Goal: Task Accomplishment & Management: Manage account settings

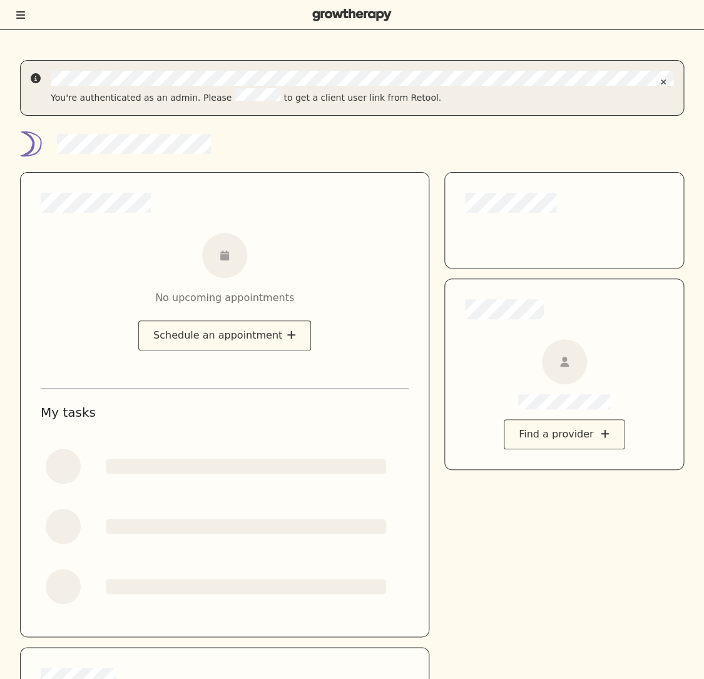
click at [28, 7] on div at bounding box center [352, 15] width 704 height 30
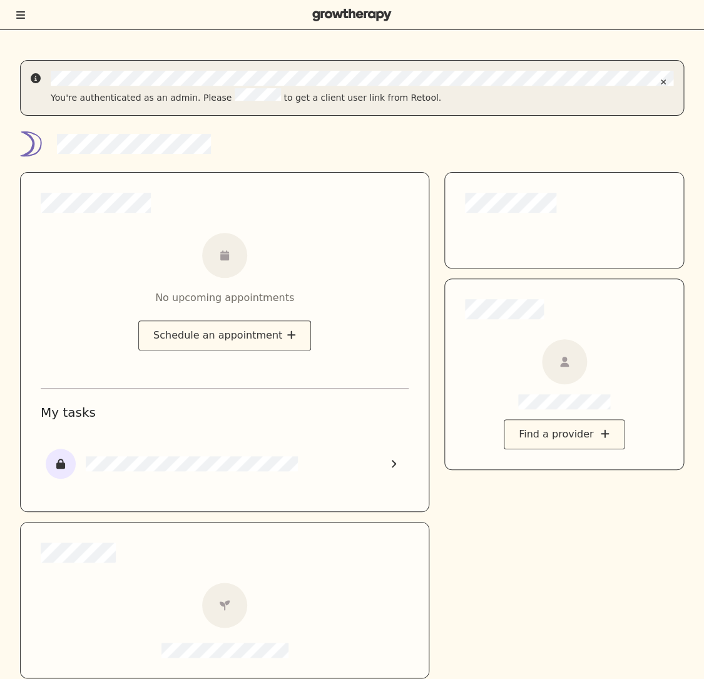
click at [19, 8] on div at bounding box center [352, 15] width 704 height 30
click at [16, 10] on button "Toggle menu" at bounding box center [20, 15] width 11 height 13
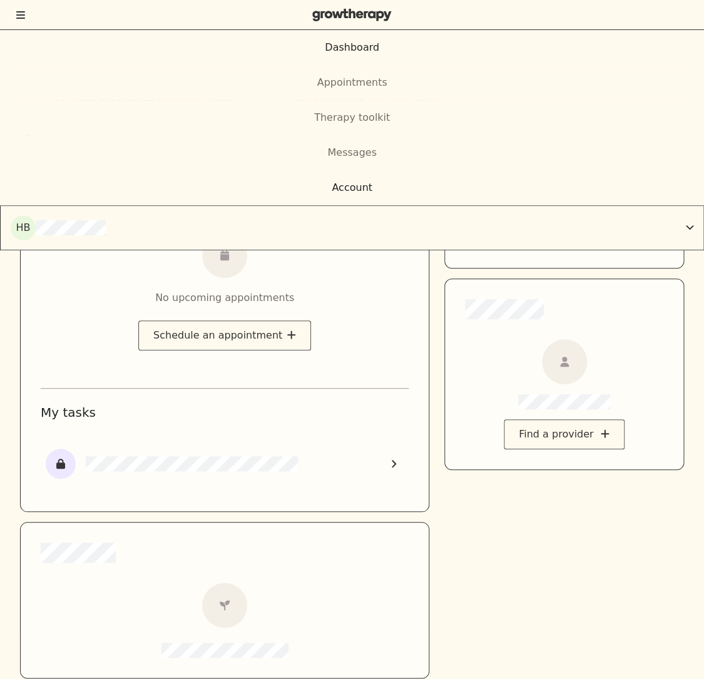
click at [361, 177] on div "Account" at bounding box center [352, 187] width 704 height 35
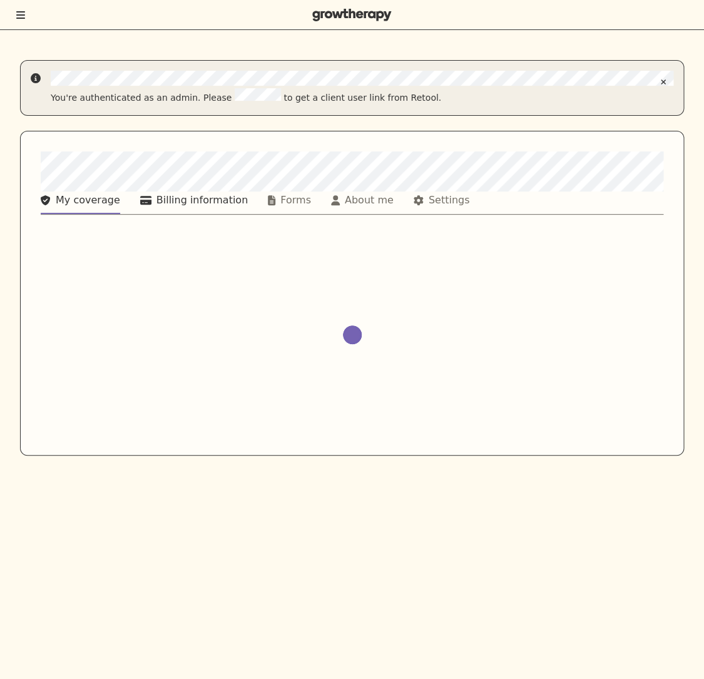
click at [170, 193] on div "Billing information" at bounding box center [202, 200] width 91 height 15
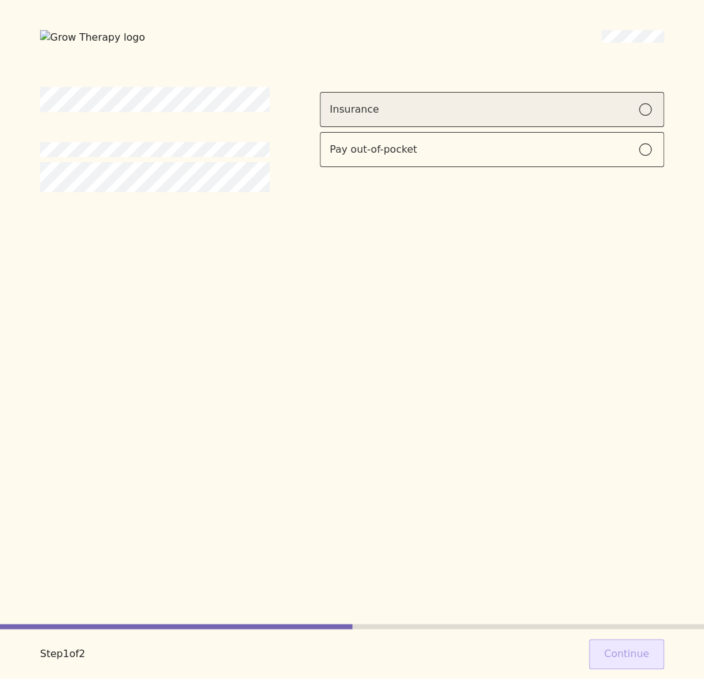
click at [582, 108] on div "Insurance" at bounding box center [492, 109] width 324 height 15
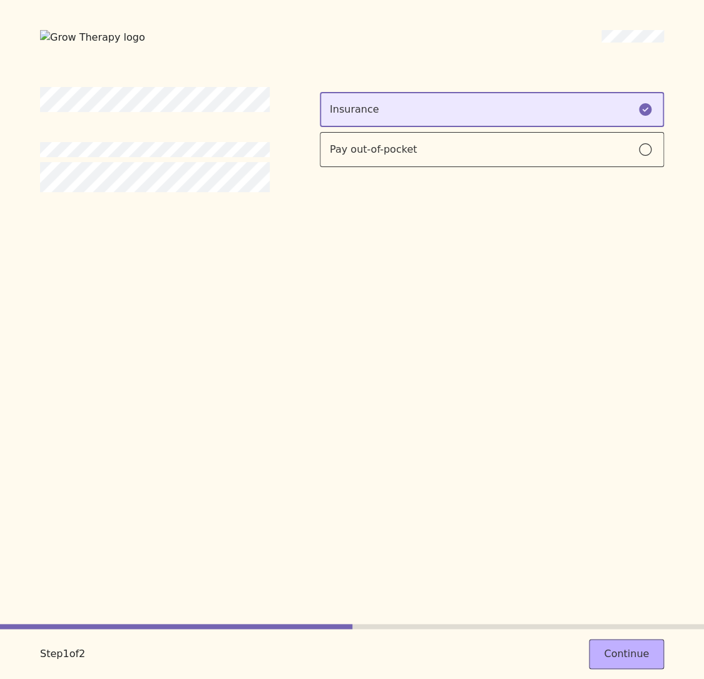
click at [634, 634] on div "Step 1 of 2 Continue" at bounding box center [352, 654] width 704 height 50
click at [623, 650] on button "Continue" at bounding box center [626, 654] width 75 height 30
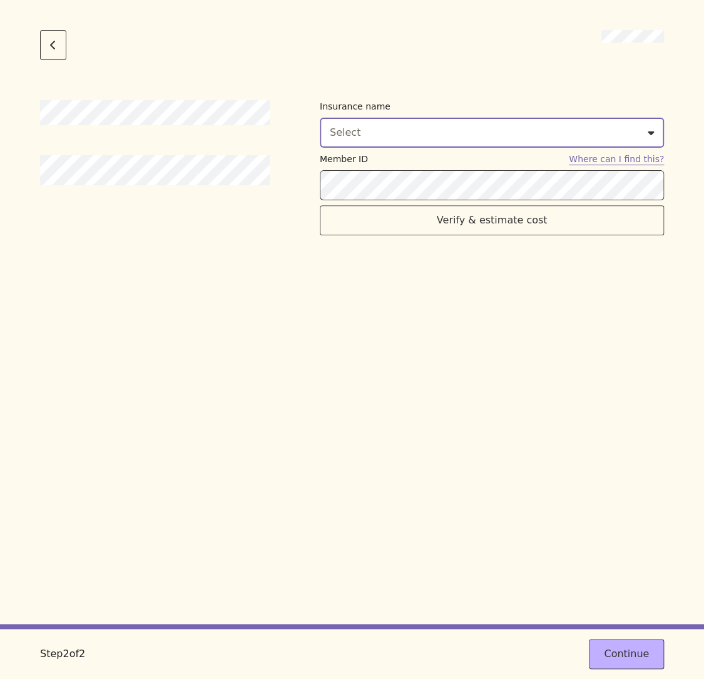
click at [447, 136] on div "Select" at bounding box center [492, 132] width 324 height 15
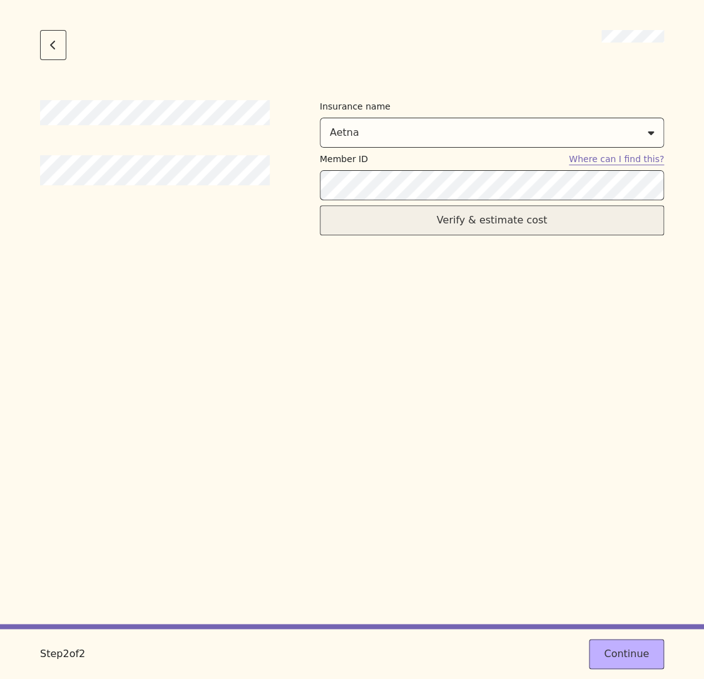
click at [478, 228] on button "Verify & estimate cost" at bounding box center [492, 220] width 344 height 30
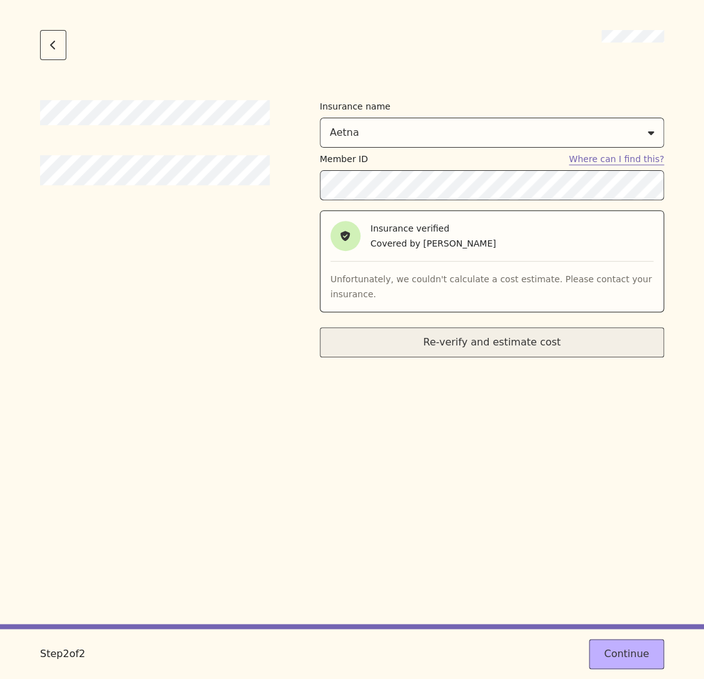
click at [577, 353] on button "Re-verify and estimate cost" at bounding box center [492, 343] width 344 height 30
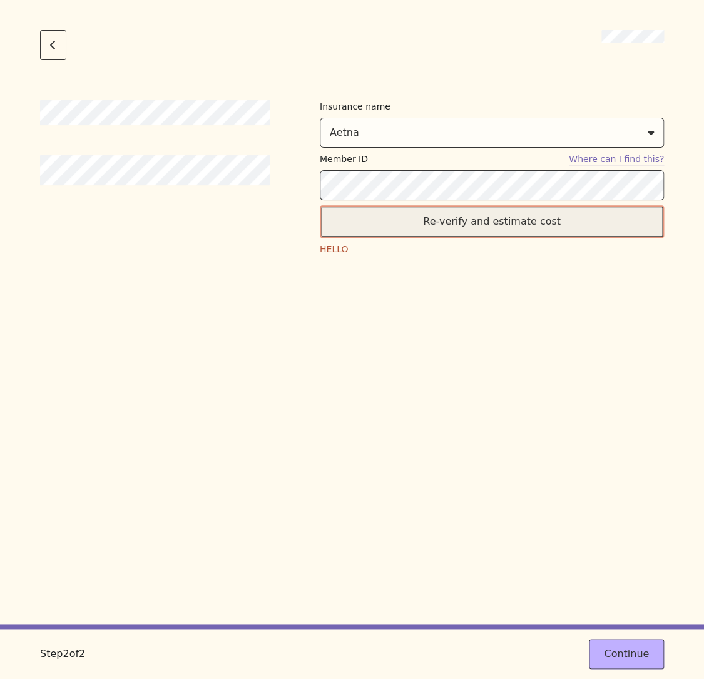
click at [518, 220] on button "Re-verify and estimate cost" at bounding box center [492, 221] width 344 height 33
click at [435, 233] on button "Re-verify and estimate cost" at bounding box center [492, 220] width 344 height 30
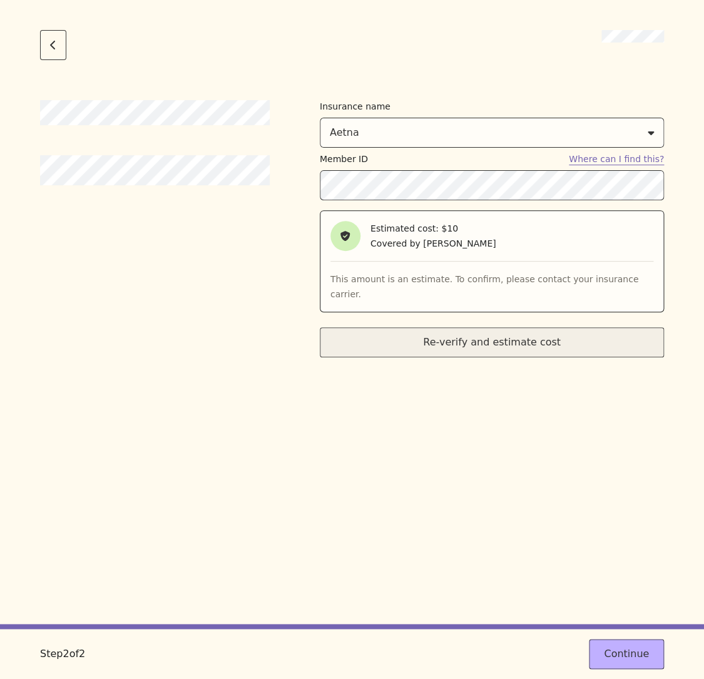
click at [477, 334] on button "Re-verify and estimate cost" at bounding box center [492, 343] width 344 height 30
